Goal: Navigation & Orientation: Find specific page/section

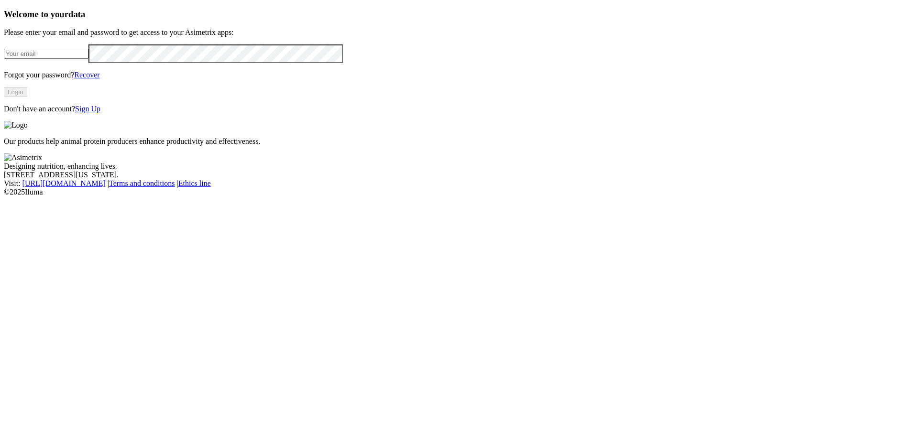
type input "[PERSON_NAME][EMAIL_ADDRESS][DOMAIN_NAME]"
click at [27, 97] on button "Login" at bounding box center [15, 92] width 23 height 10
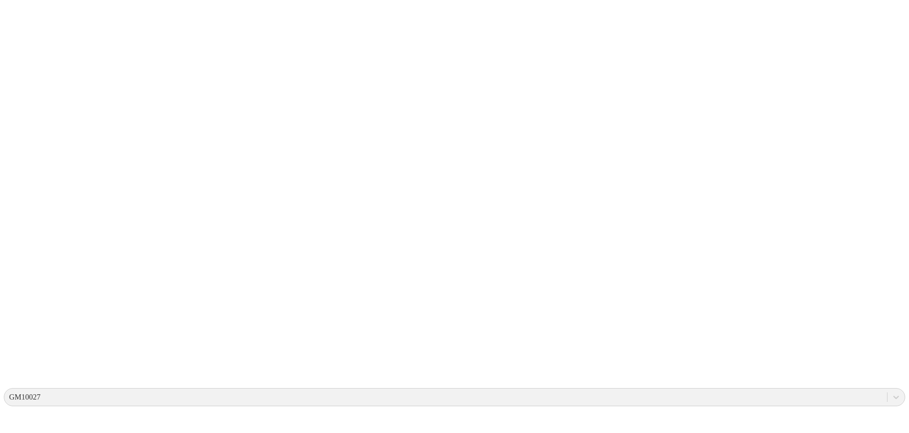
click at [749, 390] on div "GM10027" at bounding box center [445, 397] width 882 height 14
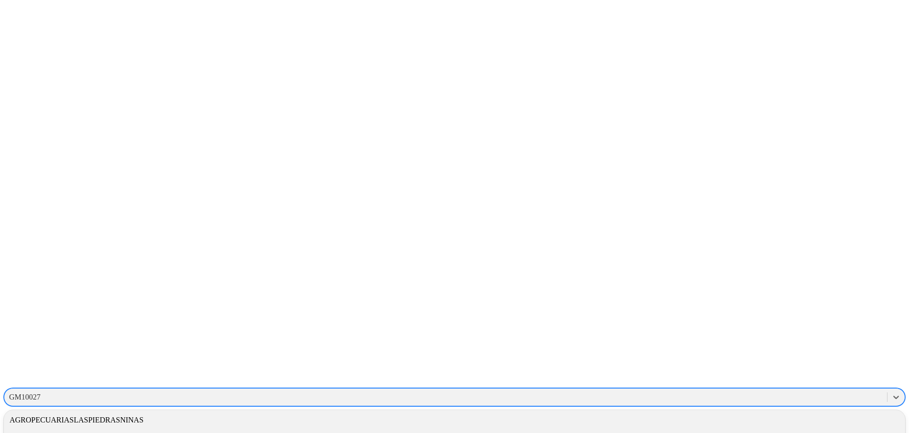
click at [769, 412] on div "AGROPECUARIASLASPIEDRASNINAS" at bounding box center [454, 420] width 901 height 16
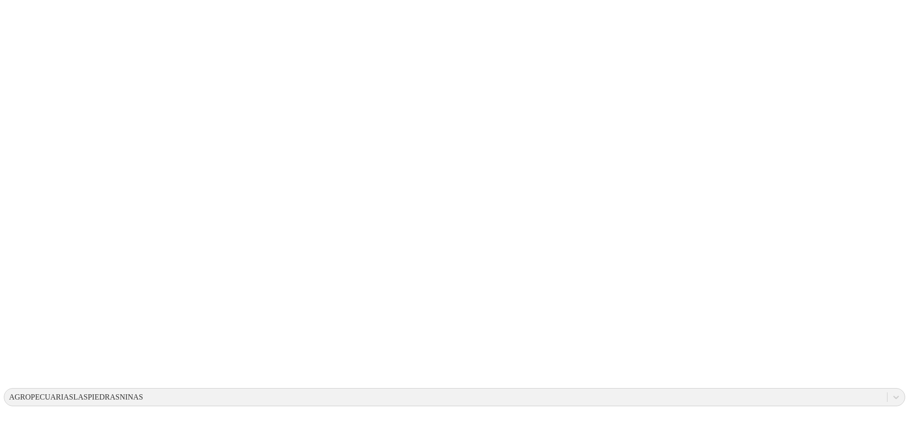
drag, startPoint x: 580, startPoint y: 126, endPoint x: 617, endPoint y: 183, distance: 67.5
click at [143, 393] on div "AGROPECUARIASLASPIEDRASNINAS" at bounding box center [76, 397] width 134 height 9
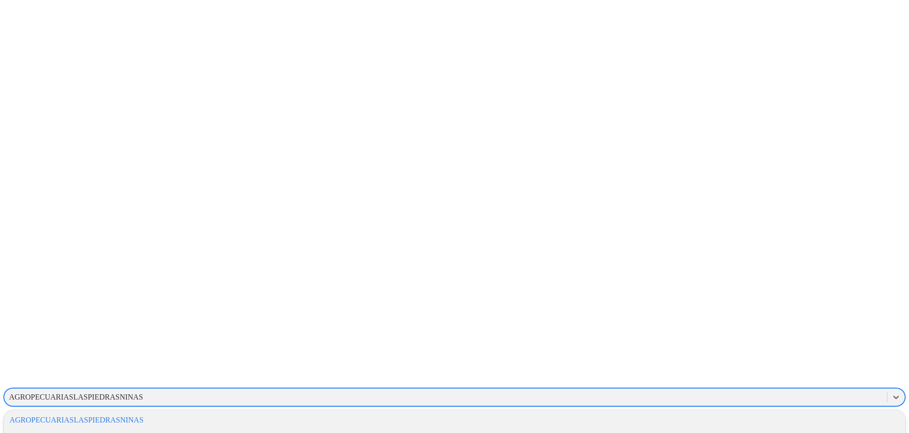
scroll to position [568, 0]
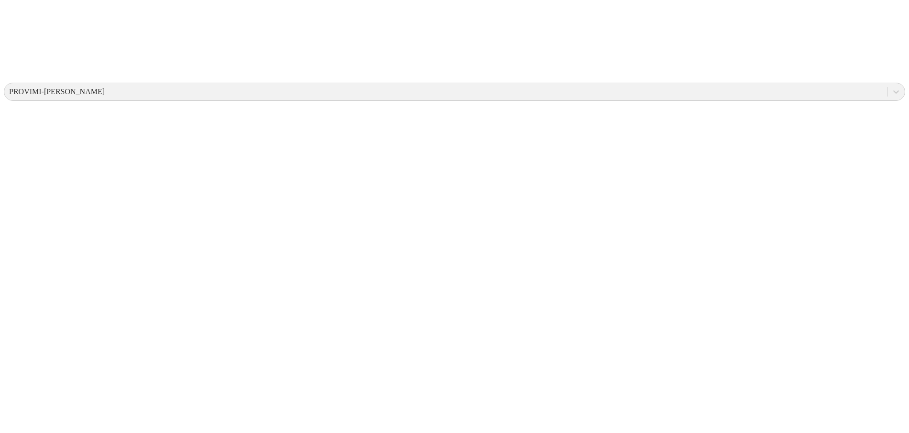
scroll to position [365, 0]
